Goal: Task Accomplishment & Management: Use online tool/utility

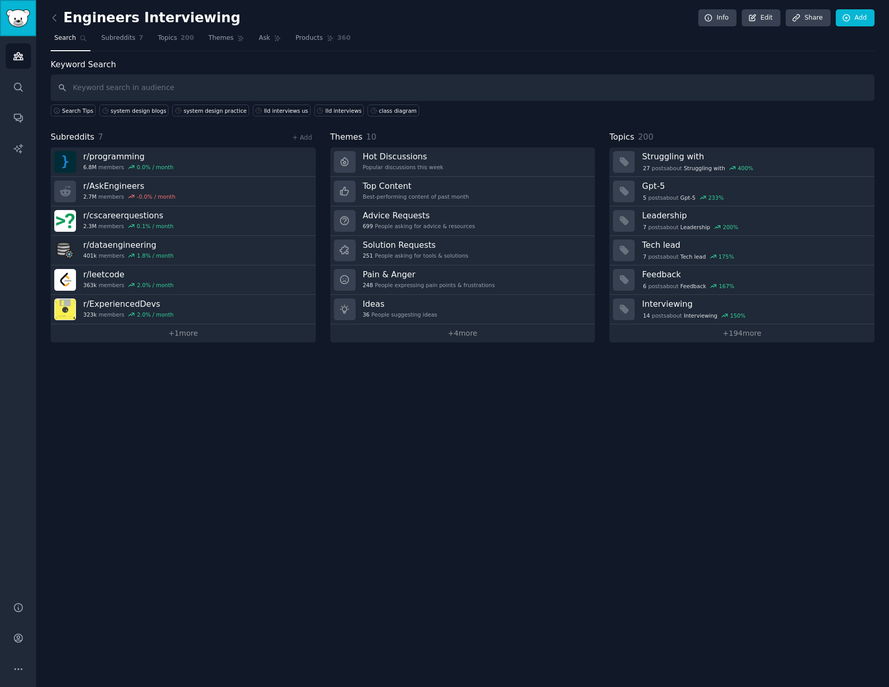
click at [22, 18] on img "Sidebar" at bounding box center [18, 18] width 24 height 18
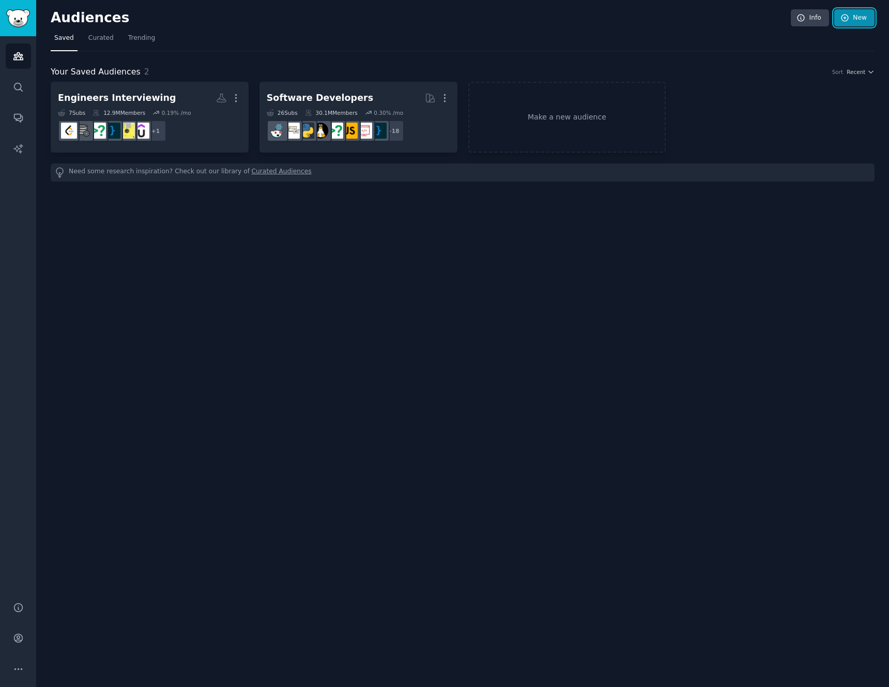
click at [849, 20] on icon at bounding box center [845, 17] width 9 height 9
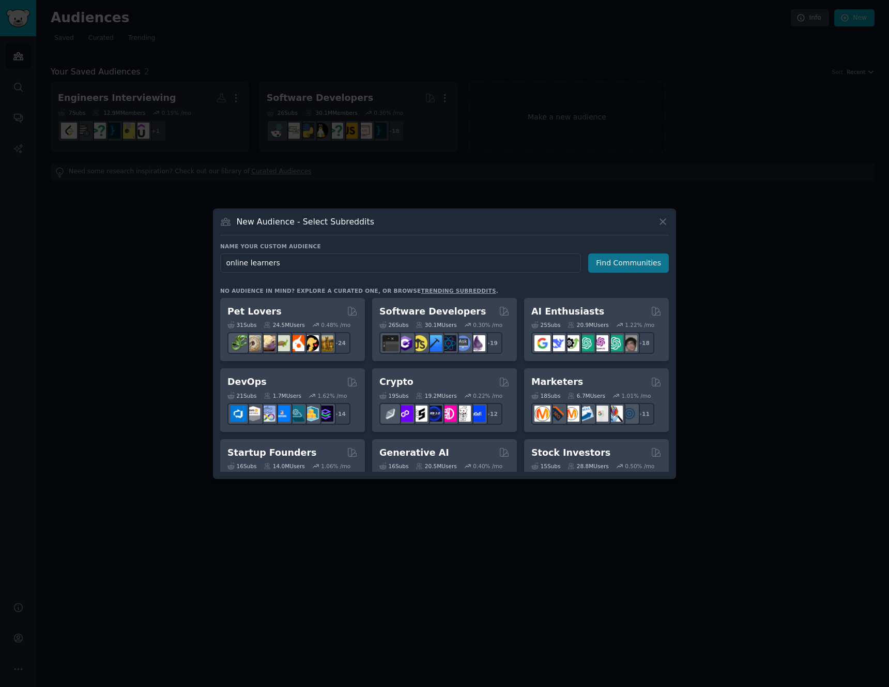
type input "online learners"
click at [660, 261] on button "Find Communities" at bounding box center [628, 262] width 81 height 19
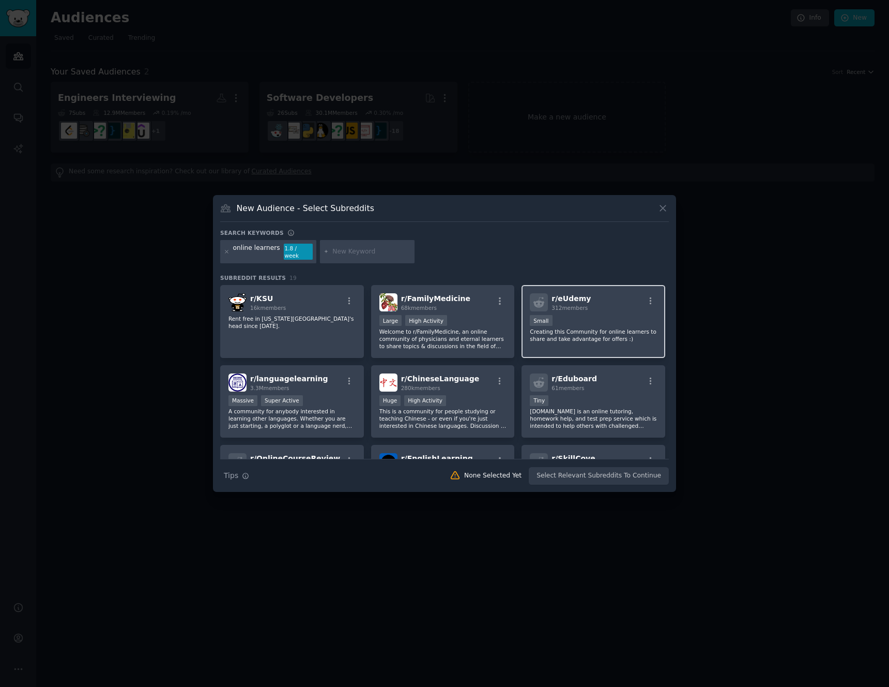
click at [616, 328] on p "Creating this Community for online learners to share and take advantage for off…" at bounding box center [593, 335] width 127 height 14
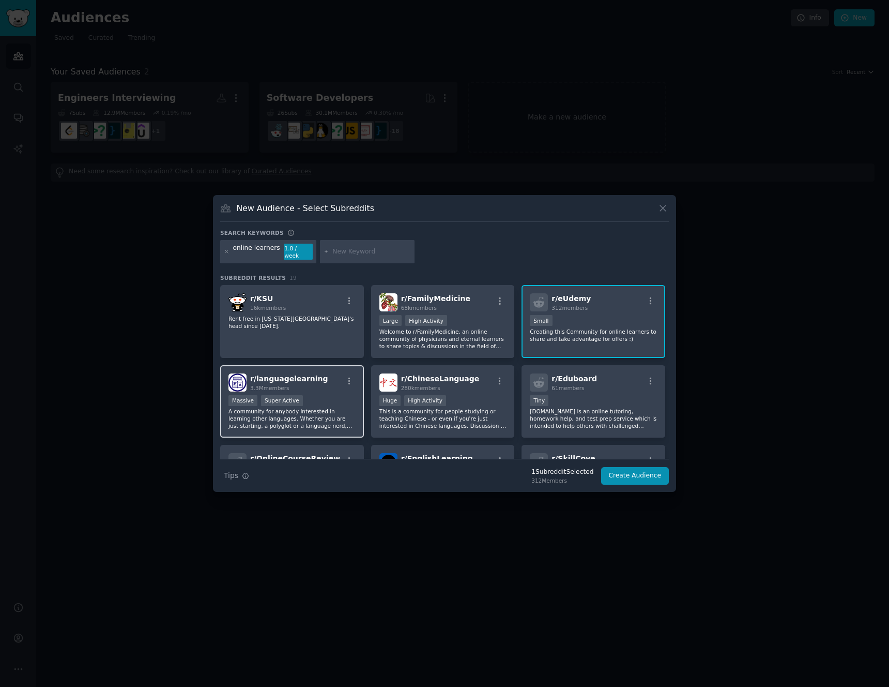
click at [298, 386] on div "3.3M members" at bounding box center [289, 387] width 78 height 7
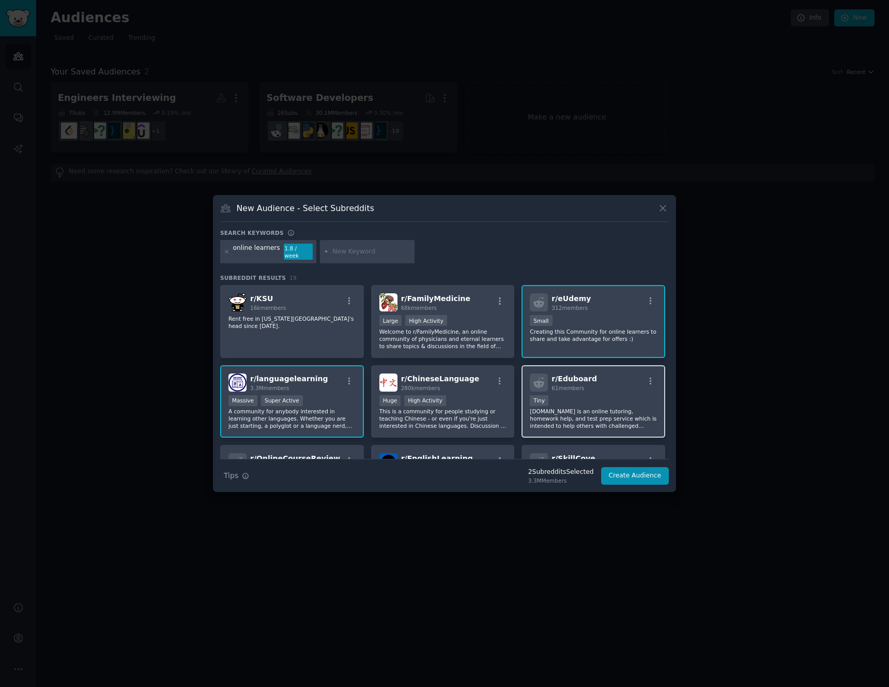
click at [602, 401] on div "< 100 members Tiny" at bounding box center [593, 401] width 127 height 13
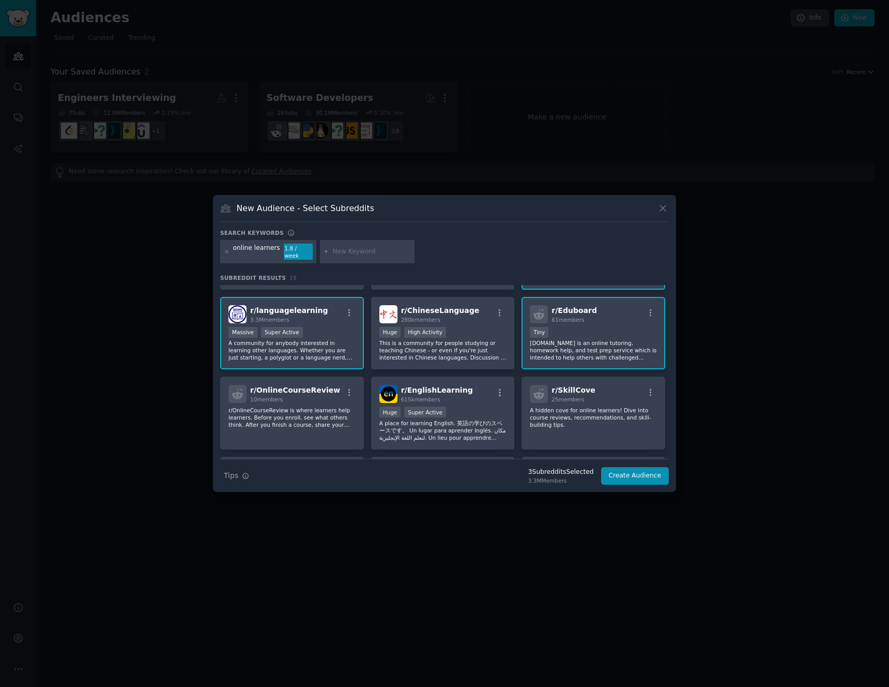
scroll to position [69, 0]
click at [318, 407] on p "r/OnlineCourseReview is where learners help learners. Before you enroll, see wh…" at bounding box center [291, 417] width 127 height 22
click at [318, 410] on p "r/OnlineCourseReview is where learners help learners. Before you enroll, see wh…" at bounding box center [291, 417] width 127 height 22
click at [343, 253] on input "text" at bounding box center [371, 251] width 79 height 9
type input "coursera"
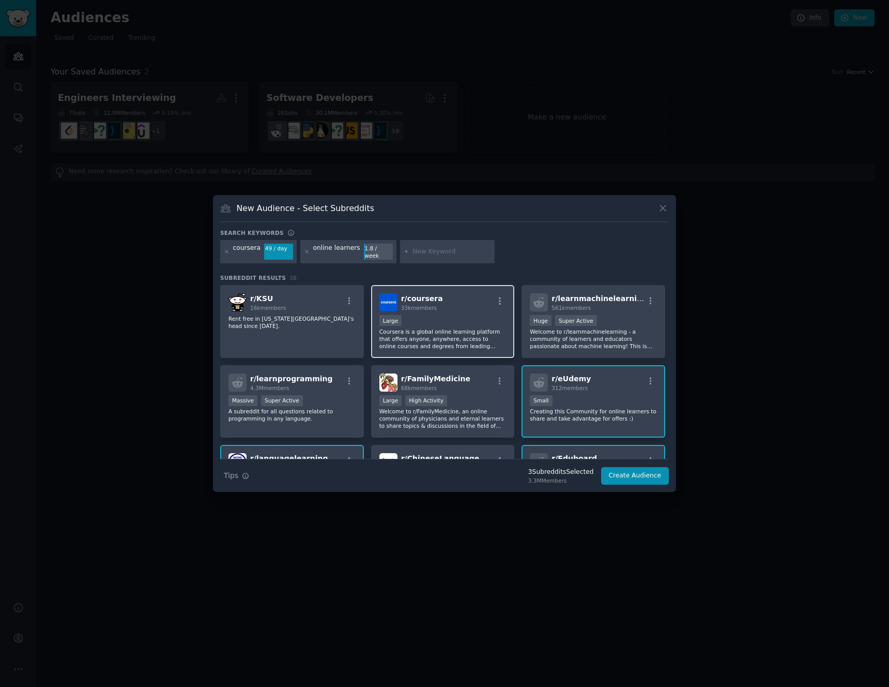
click at [461, 333] on p "Coursera is a global online learning platform that offers anyone, anywhere, acc…" at bounding box center [442, 339] width 127 height 22
click at [596, 336] on p "Welcome to r/learnmachinelearning - a community of learners and educators passi…" at bounding box center [593, 339] width 127 height 22
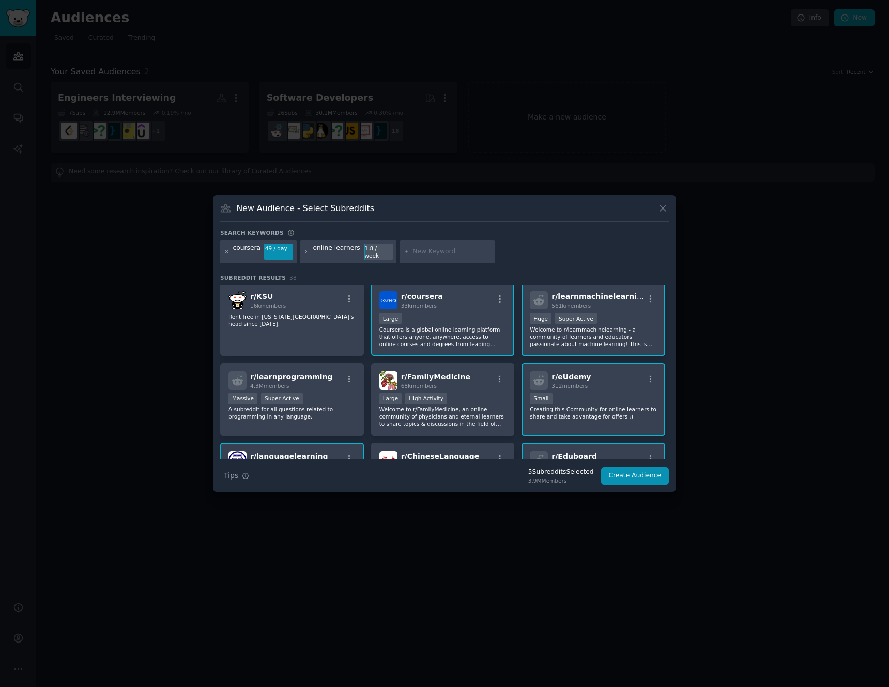
click at [566, 398] on div "Small" at bounding box center [593, 399] width 127 height 13
click at [285, 406] on p "A subreddit for all questions related to programming in any language." at bounding box center [291, 412] width 127 height 14
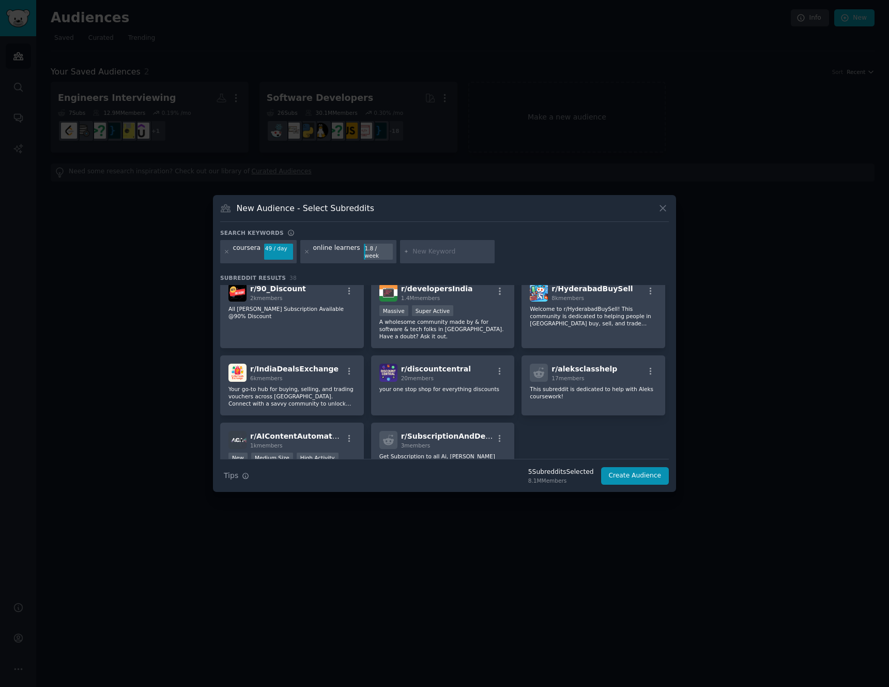
scroll to position [881, 0]
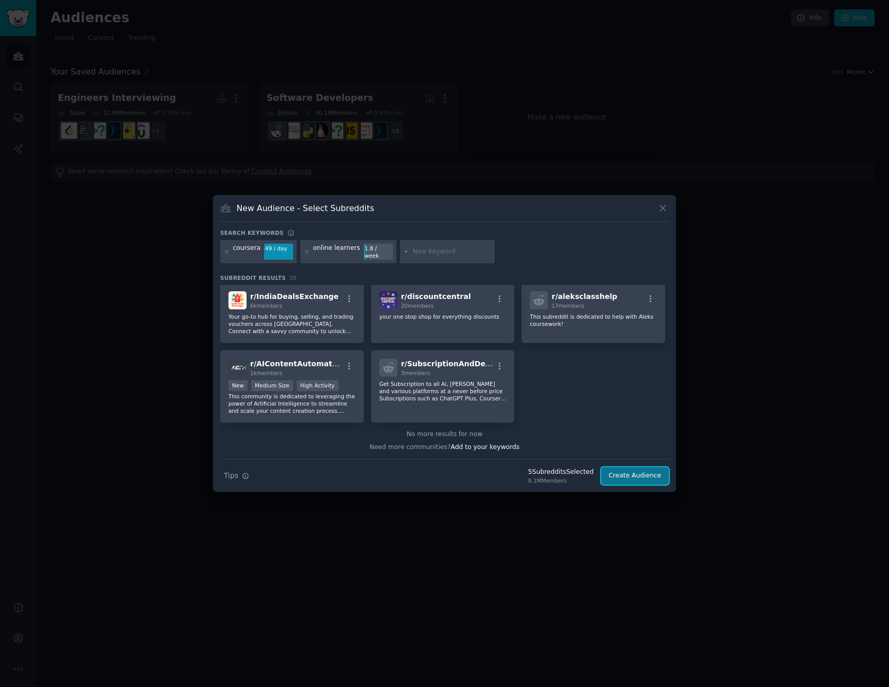
click at [630, 472] on button "Create Audience" at bounding box center [635, 476] width 68 height 18
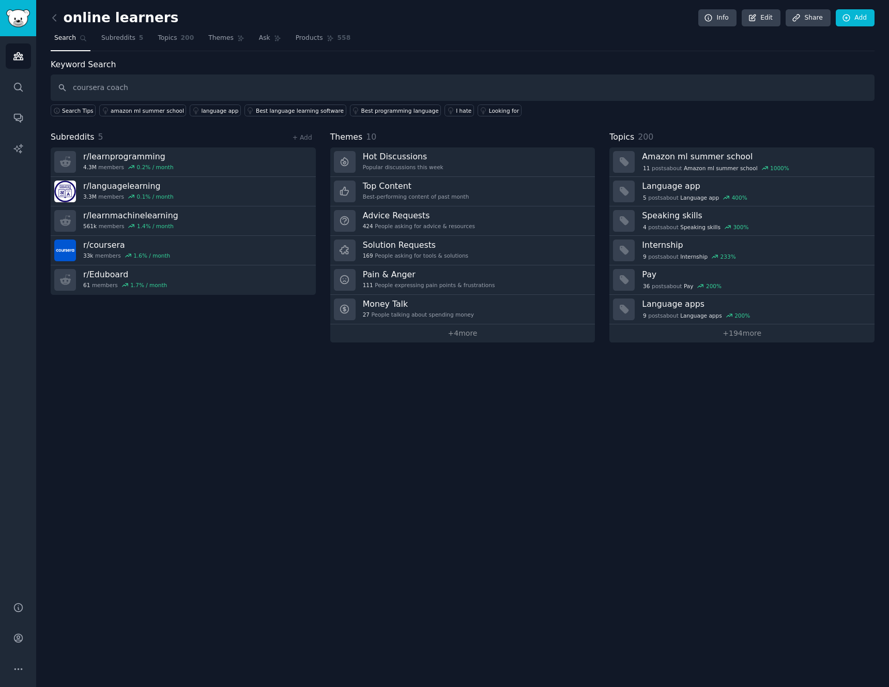
type input "coursera coach"
